Goal: Check status: Check status

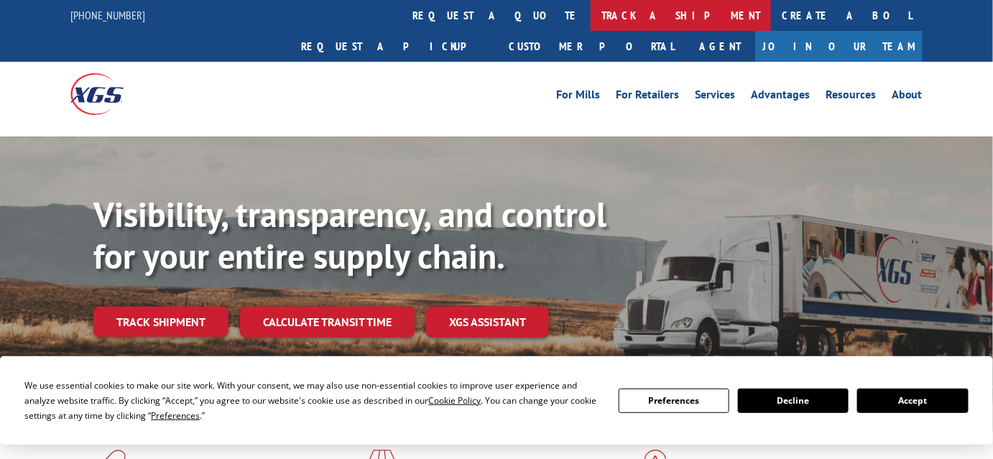
click at [591, 11] on link "track a shipment" at bounding box center [681, 15] width 180 height 31
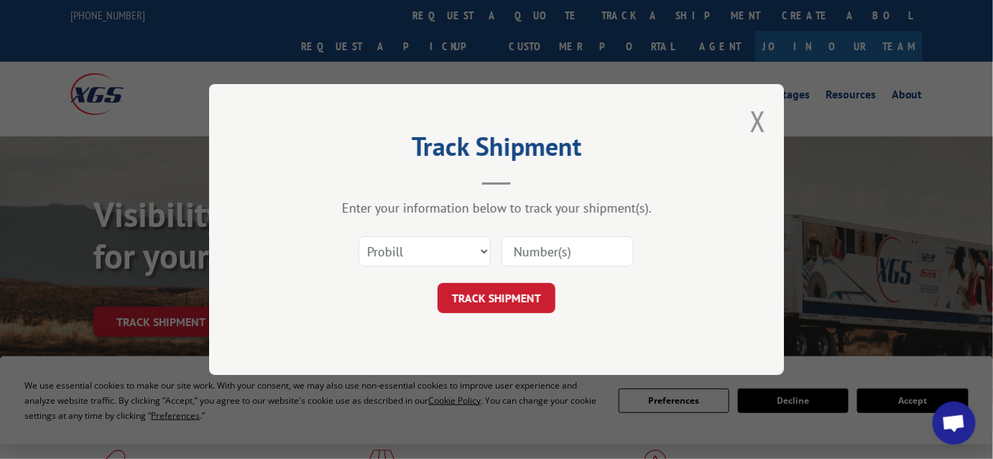
click at [569, 256] on input at bounding box center [568, 252] width 132 height 30
paste input "17480612"
type input "17480612"
click at [475, 295] on button "TRACK SHIPMENT" at bounding box center [497, 298] width 118 height 30
click at [514, 248] on input "17480612" at bounding box center [568, 252] width 132 height 30
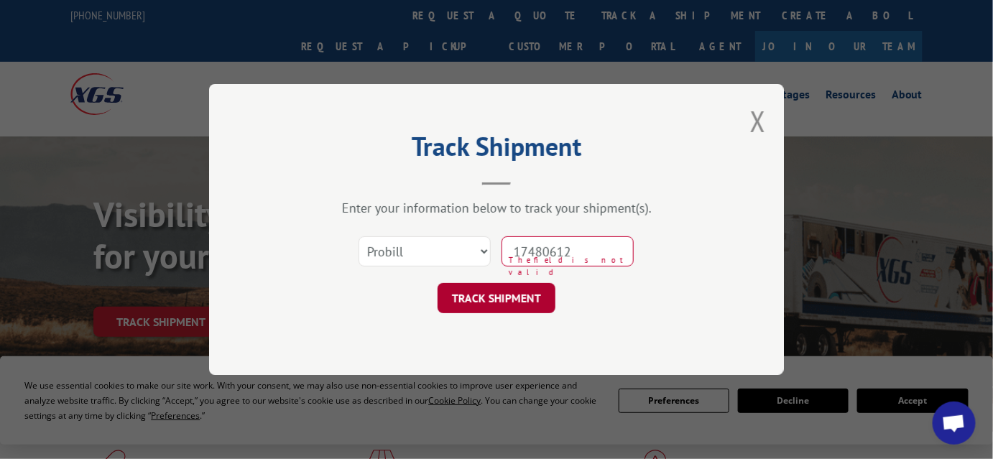
click at [512, 291] on button "TRACK SHIPMENT" at bounding box center [497, 298] width 118 height 30
click at [481, 249] on select "Select category... Probill BOL PO" at bounding box center [425, 252] width 132 height 30
click at [359, 237] on select "Select category... Probill BOL PO" at bounding box center [425, 252] width 132 height 30
click at [487, 308] on button "TRACK SHIPMENT" at bounding box center [497, 298] width 118 height 30
click at [489, 296] on button "TRACK SHIPMENT" at bounding box center [497, 298] width 118 height 30
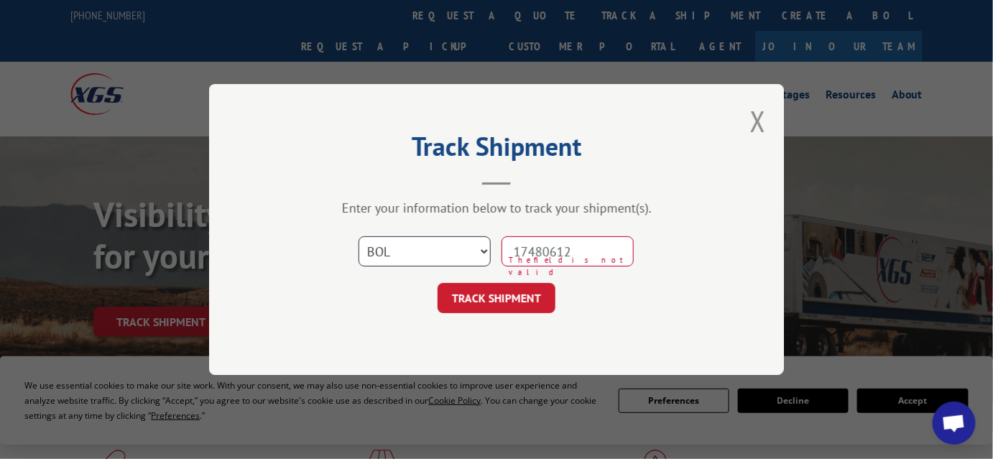
click at [481, 243] on select "Select category... Probill BOL PO" at bounding box center [425, 252] width 132 height 30
select select "probill"
click at [359, 237] on select "Select category... Probill BOL PO" at bounding box center [425, 252] width 132 height 30
click at [598, 258] on input "17480612" at bounding box center [568, 252] width 132 height 30
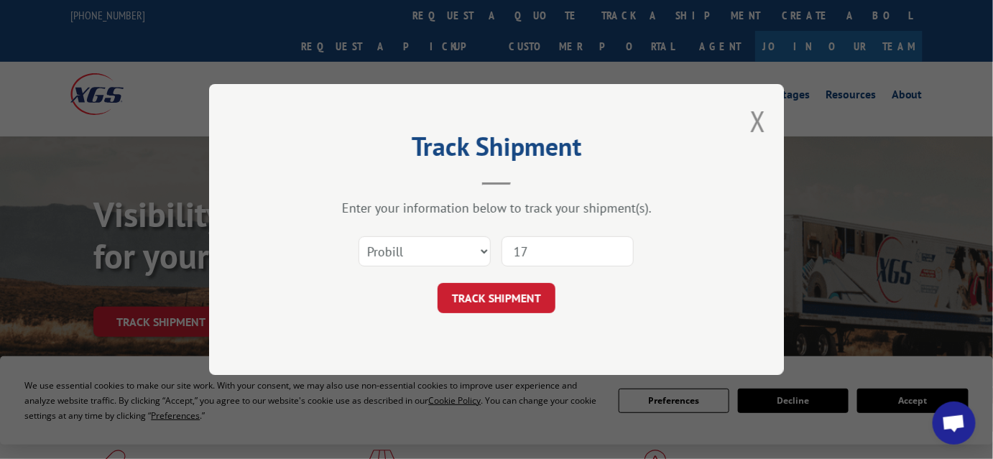
type input "1"
type input "17480644"
click at [484, 302] on button "TRACK SHIPMENT" at bounding box center [497, 298] width 118 height 30
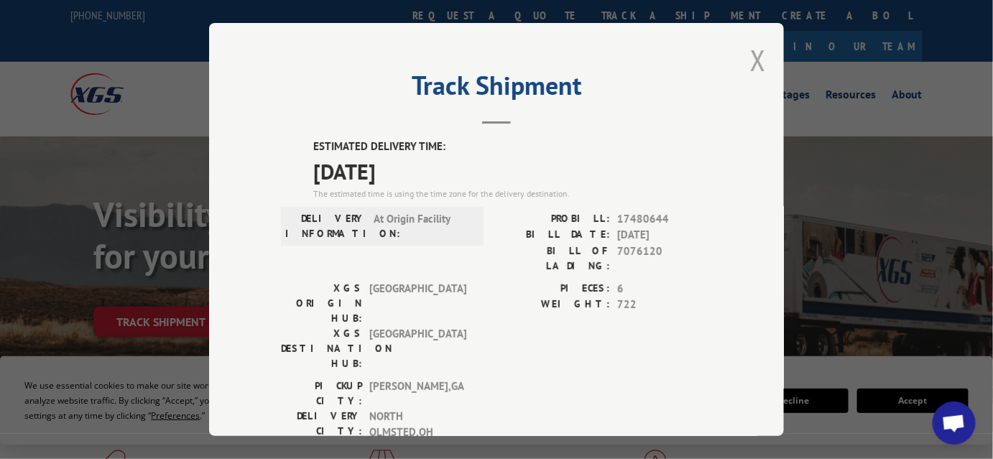
click at [752, 52] on button "Close modal" at bounding box center [759, 60] width 16 height 38
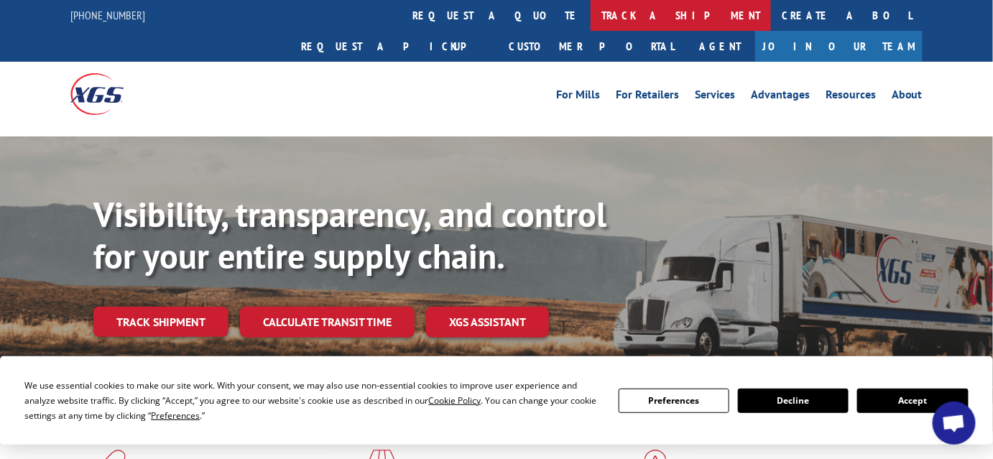
click at [591, 15] on link "track a shipment" at bounding box center [681, 15] width 180 height 31
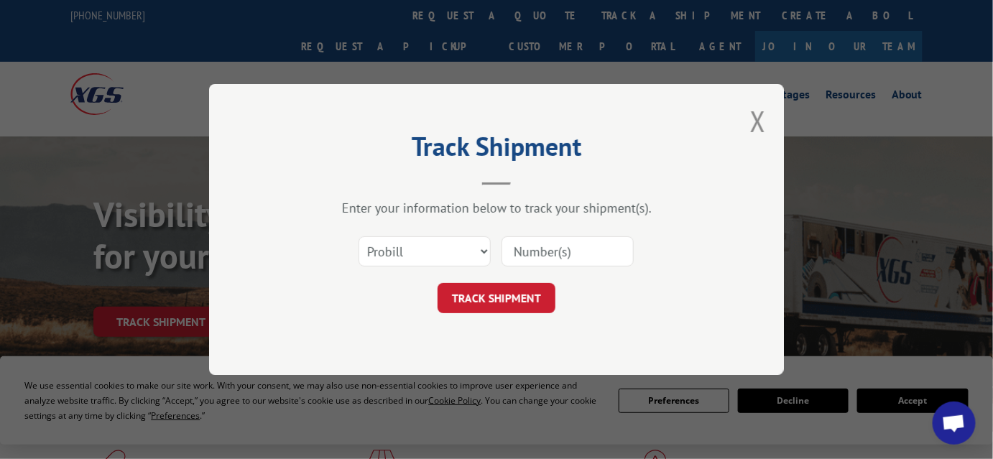
click at [539, 256] on input at bounding box center [568, 252] width 132 height 30
type input "17480612"
click at [514, 306] on button "TRACK SHIPMENT" at bounding box center [497, 298] width 118 height 30
